Goal: Register for event/course

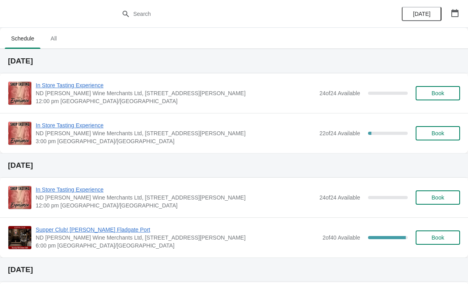
click at [67, 125] on span "In Store Tasting Experience" at bounding box center [176, 125] width 280 height 8
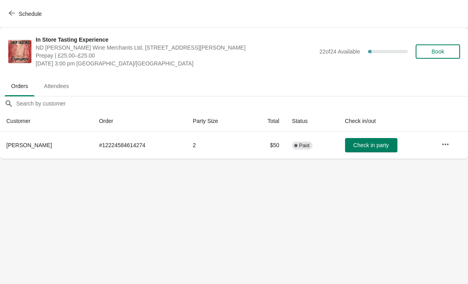
click at [447, 145] on icon "button" at bounding box center [445, 144] width 8 height 8
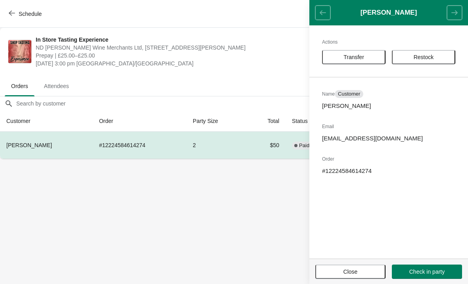
click at [254, 15] on div "Schedule" at bounding box center [234, 14] width 468 height 28
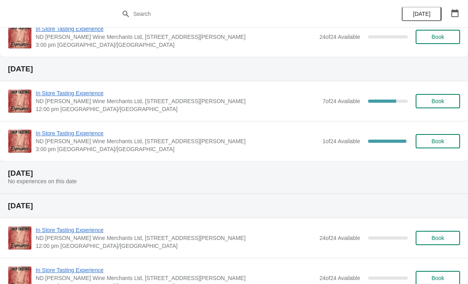
scroll to position [303, 0]
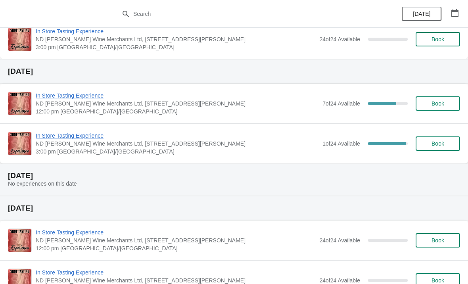
click at [248, 138] on span "In Store Tasting Experience" at bounding box center [177, 136] width 283 height 8
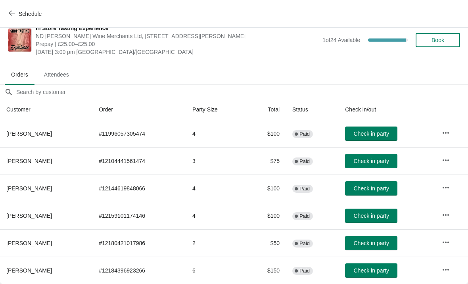
scroll to position [11, 0]
click at [30, 7] on button "Schedule" at bounding box center [26, 14] width 44 height 14
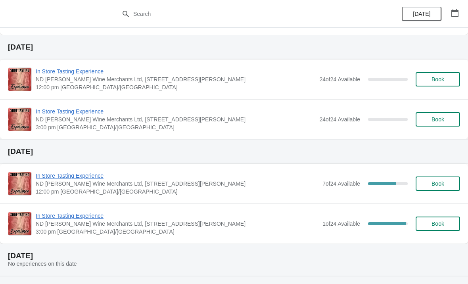
scroll to position [222, 0]
click at [262, 179] on span "In Store Tasting Experience" at bounding box center [177, 176] width 283 height 8
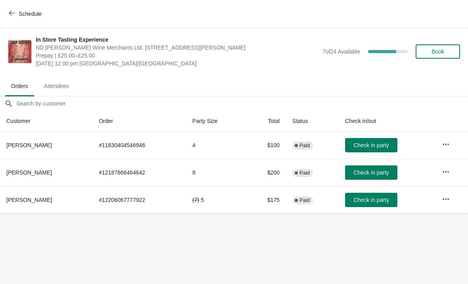
click at [31, 8] on button "Schedule" at bounding box center [26, 14] width 44 height 14
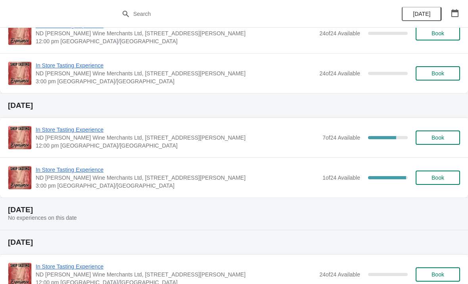
scroll to position [267, 0]
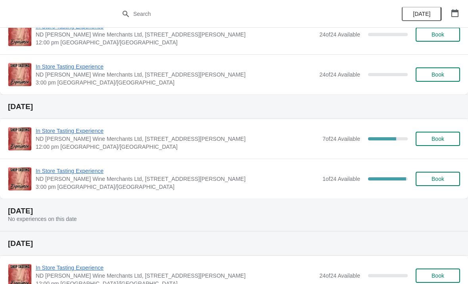
click at [249, 168] on span "In Store Tasting Experience" at bounding box center [177, 171] width 283 height 8
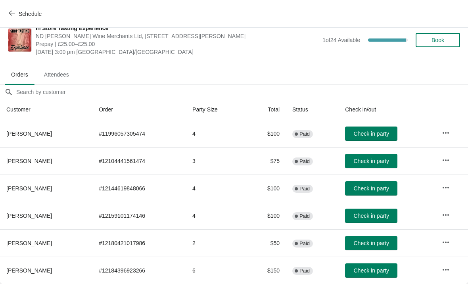
scroll to position [11, 0]
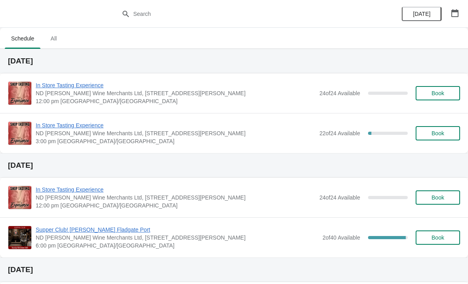
click at [92, 228] on span "Supper Club! [PERSON_NAME] Fladgate Port" at bounding box center [177, 230] width 283 height 8
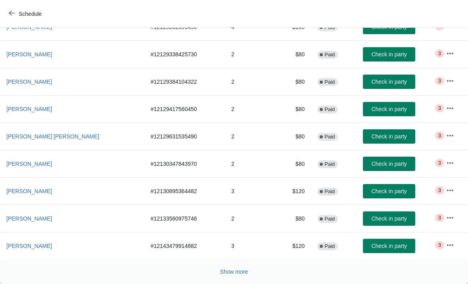
scroll to position [146, 0]
click at [231, 265] on button "Show more" at bounding box center [234, 271] width 34 height 14
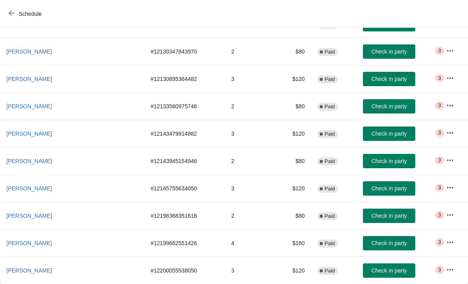
scroll to position [258, 0]
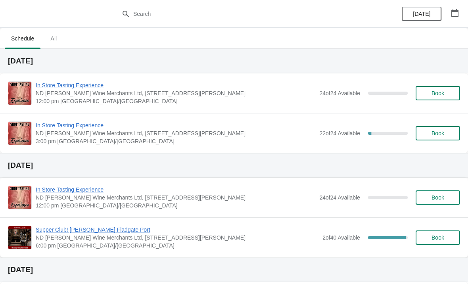
click at [86, 226] on span "Supper Club! [PERSON_NAME] Fladgate Port" at bounding box center [177, 230] width 283 height 8
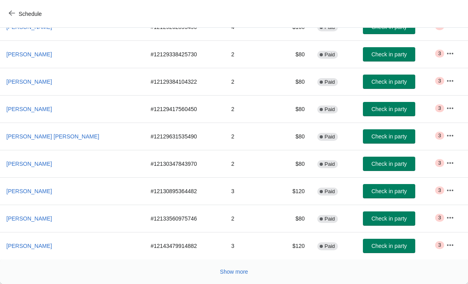
scroll to position [146, 0]
click at [226, 271] on span "Show more" at bounding box center [234, 271] width 28 height 6
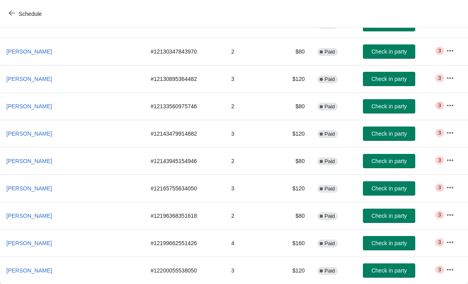
scroll to position [258, 0]
